Goal: Information Seeking & Learning: Find specific fact

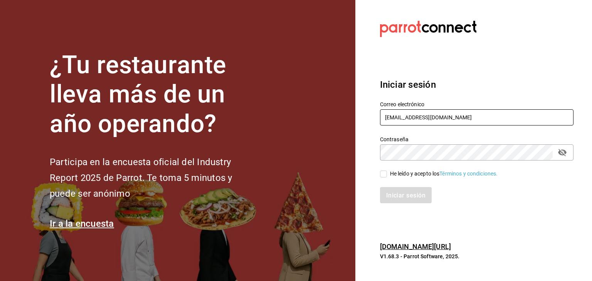
click at [473, 120] on input "[EMAIL_ADDRESS][DOMAIN_NAME]" at bounding box center [476, 117] width 193 height 16
type input "r"
click at [560, 153] on icon "campo de contraseña" at bounding box center [561, 152] width 9 height 9
click at [371, 155] on div "Contraseña Contraseña" at bounding box center [472, 144] width 203 height 34
click at [403, 119] on input "text" at bounding box center [476, 117] width 193 height 16
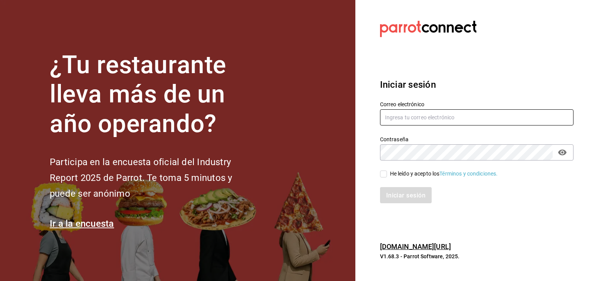
paste input "[EMAIL_ADDRESS][DOMAIN_NAME]"
type input "[EMAIL_ADDRESS][DOMAIN_NAME]"
click at [428, 227] on section "Datos incorrectos. Verifica que tu Correo o Contraseña estén bien escritos. Ini…" at bounding box center [473, 140] width 237 height 281
click at [565, 154] on icon "campo de contraseña" at bounding box center [561, 152] width 9 height 9
click at [385, 175] on input "He leído y acepto los Términos y condiciones." at bounding box center [383, 174] width 7 height 7
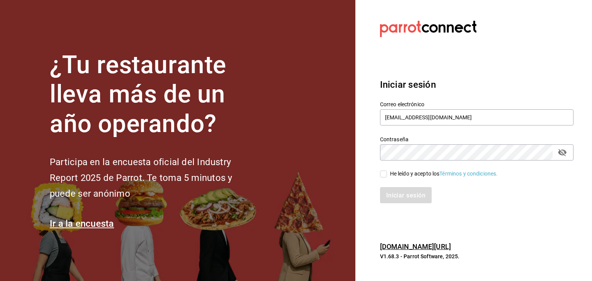
checkbox input "true"
click at [399, 193] on font "Iniciar sesión" at bounding box center [405, 195] width 39 height 7
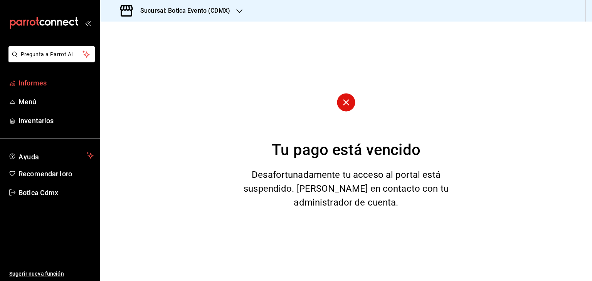
click at [32, 85] on font "Informes" at bounding box center [32, 83] width 28 height 8
click at [32, 102] on font "Menú" at bounding box center [27, 102] width 18 height 8
click at [34, 83] on font "Informes" at bounding box center [32, 83] width 28 height 8
click at [50, 20] on icon "carpetas de buzón" at bounding box center [43, 23] width 69 height 12
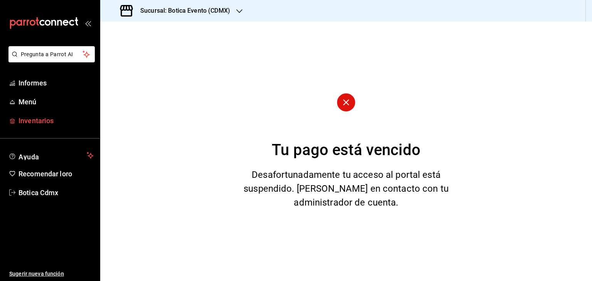
click at [30, 117] on font "Inventarios" at bounding box center [35, 121] width 35 height 8
click at [29, 102] on font "Menú" at bounding box center [27, 102] width 18 height 8
click at [30, 84] on font "Informes" at bounding box center [32, 83] width 28 height 8
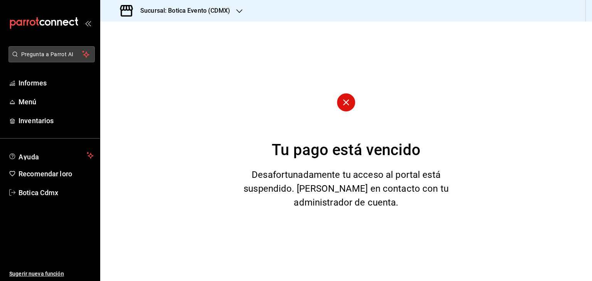
click at [40, 54] on font "Pregunta a Parrot AI" at bounding box center [47, 54] width 52 height 6
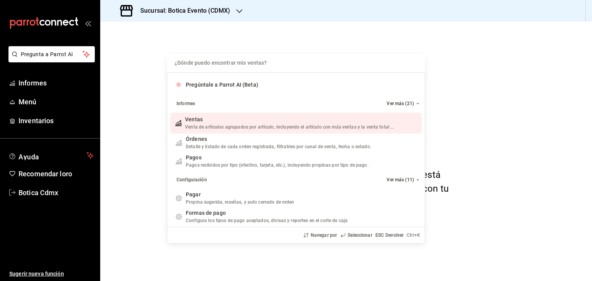
click at [26, 84] on div "¿Dónde puedo encontrar mis ventas? Pregúntale a Parrot AI (Beta) Informes Ver m…" at bounding box center [296, 140] width 592 height 281
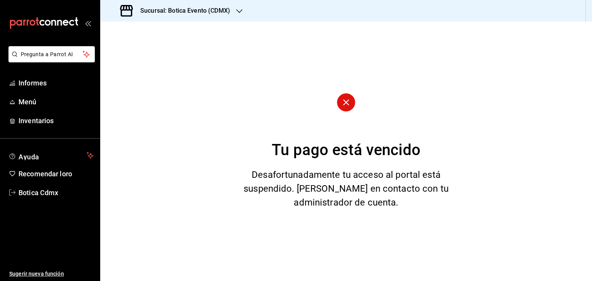
click at [89, 22] on icon "abrir_cajón_menú" at bounding box center [89, 24] width 3 height 6
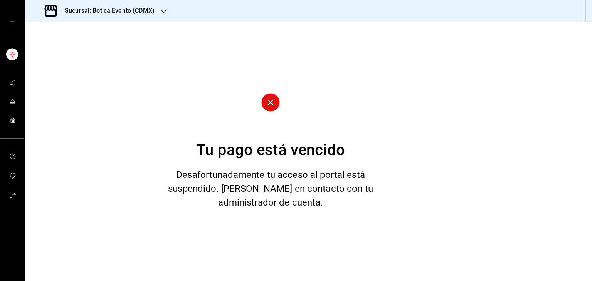
click at [106, 10] on font "Sucursal: Botica Evento (CDMX)" at bounding box center [110, 10] width 90 height 7
click at [48, 51] on font "Botica (CDMX)" at bounding box center [49, 50] width 36 height 6
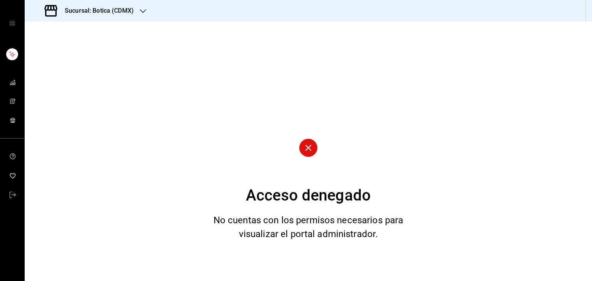
click at [12, 20] on icon "cajón abierto" at bounding box center [12, 23] width 6 height 6
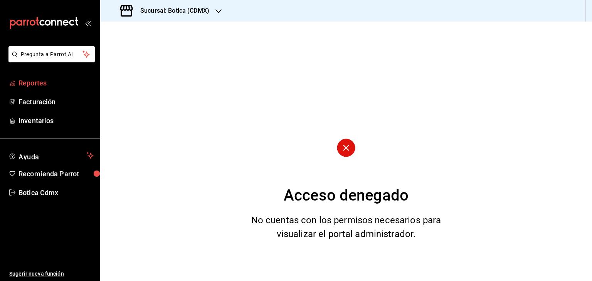
click at [30, 81] on span "Reportes" at bounding box center [55, 83] width 75 height 10
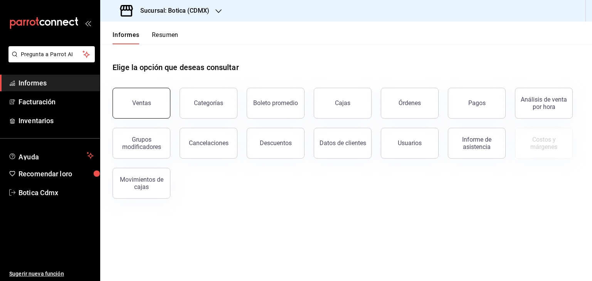
click at [142, 104] on font "Ventas" at bounding box center [141, 102] width 19 height 7
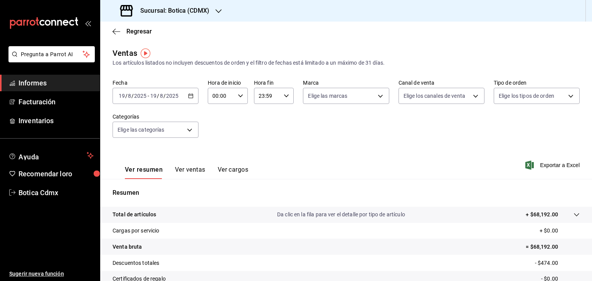
click at [428, 45] on main "Regresar Ventas Los artículos listados no incluyen descuentos de orden y el fil…" at bounding box center [346, 196] width 492 height 348
click at [36, 20] on icon "carpetas de buzón" at bounding box center [36, 21] width 3 height 8
